Goal: Task Accomplishment & Management: Manage account settings

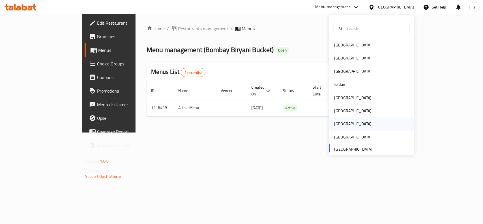
click at [339, 127] on div "[GEOGRAPHIC_DATA]" at bounding box center [353, 123] width 46 height 13
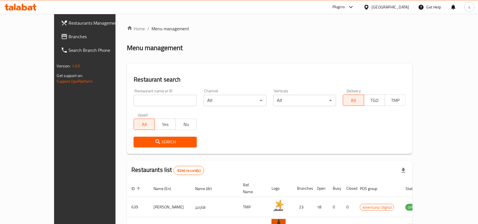
click at [69, 37] on span "Branches" at bounding box center [99, 36] width 61 height 7
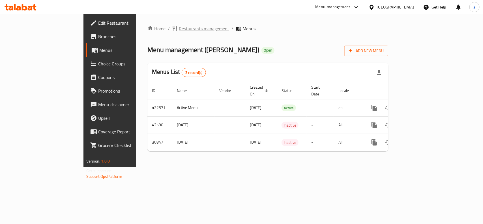
click at [179, 28] on span "Restaurants management" at bounding box center [204, 28] width 50 height 7
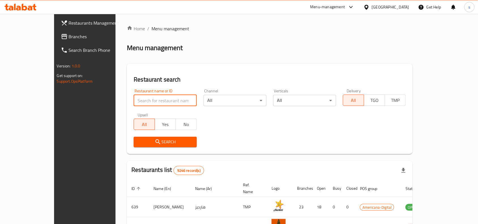
click at [134, 98] on input "search" at bounding box center [165, 100] width 63 height 11
paste input "15786"
type input "15786"
click button "Search" at bounding box center [165, 142] width 63 height 10
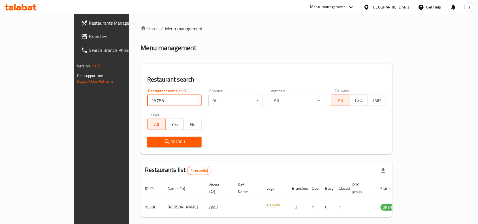
click at [89, 37] on span "Branches" at bounding box center [119, 36] width 61 height 7
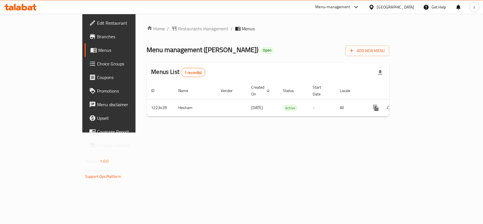
click at [147, 33] on div "Home / Restaurants management / Menus Menu management ( Hal Kitchens ) Open Add…" at bounding box center [268, 73] width 243 height 96
click at [178, 29] on span "Restaurants management" at bounding box center [203, 28] width 50 height 7
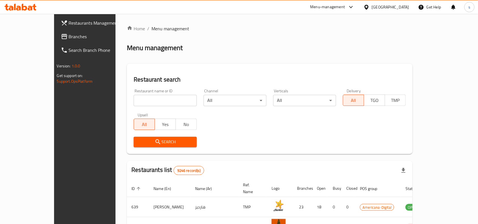
click at [176, 98] on input "search" at bounding box center [165, 100] width 63 height 11
paste input "674418"
type input "674418"
click button "Search" at bounding box center [165, 142] width 63 height 10
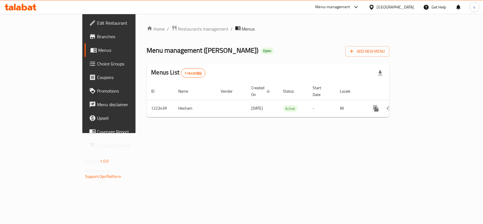
click at [97, 21] on span "Edit Restaurant" at bounding box center [127, 23] width 61 height 7
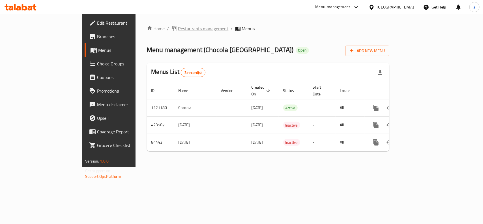
click at [178, 29] on span "Restaurants management" at bounding box center [203, 28] width 50 height 7
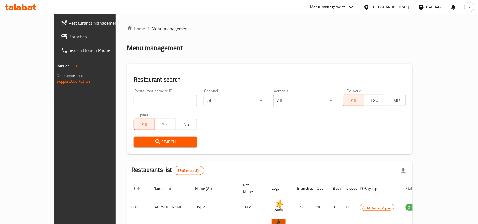
click at [134, 102] on input "search" at bounding box center [165, 100] width 63 height 11
paste input "600759"
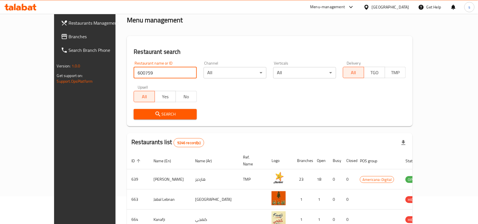
scroll to position [71, 0]
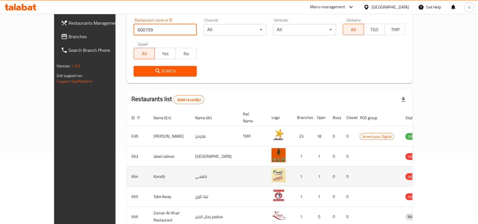
type input "600759"
click button "Search" at bounding box center [165, 71] width 63 height 10
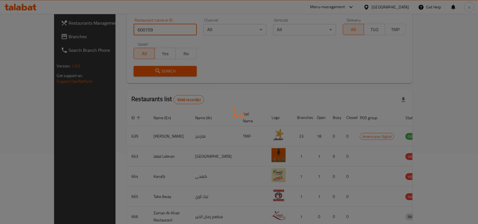
scroll to position [18, 0]
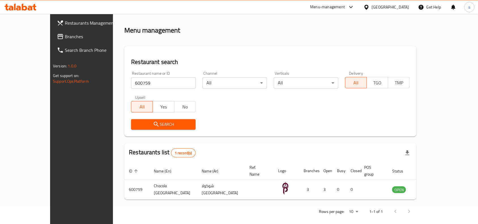
click at [372, 9] on div at bounding box center [367, 7] width 8 height 6
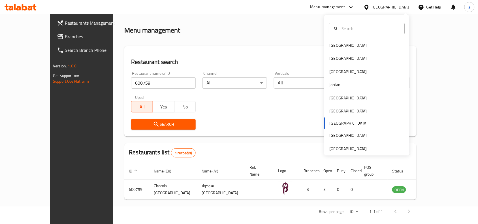
click at [312, 35] on div "Home / Menu management Menu management Restaurant search Restaurant name or ID …" at bounding box center [270, 113] width 292 height 211
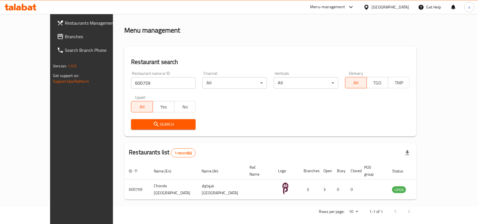
click at [65, 38] on span "Branches" at bounding box center [95, 36] width 61 height 7
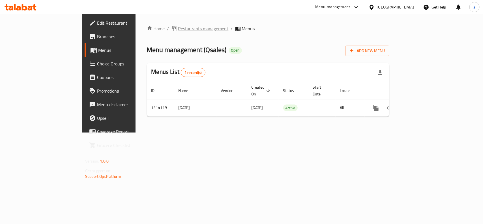
click at [178, 30] on span "Restaurants management" at bounding box center [203, 28] width 50 height 7
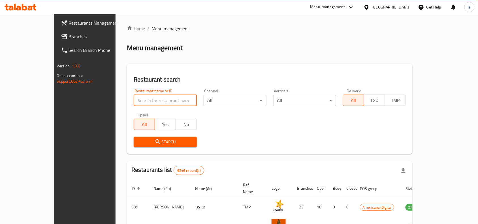
click at [142, 102] on input "search" at bounding box center [165, 100] width 63 height 11
paste input "706413"
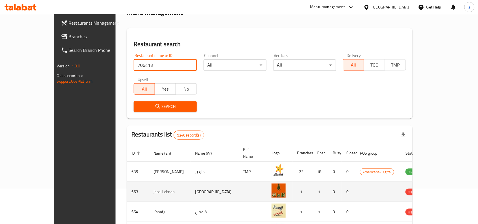
type input "706413"
click button "Search" at bounding box center [165, 106] width 63 height 10
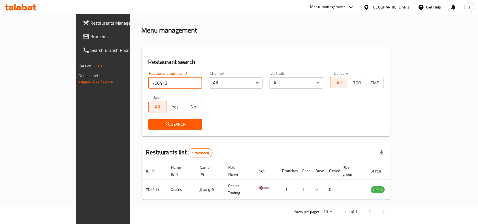
scroll to position [0, 0]
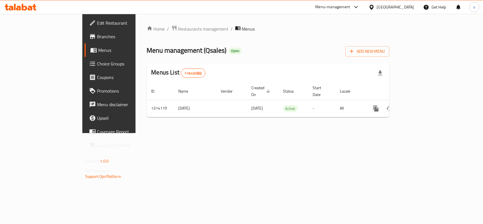
click at [97, 20] on span "Edit Restaurant" at bounding box center [127, 23] width 61 height 7
